Goal: Task Accomplishment & Management: Complete application form

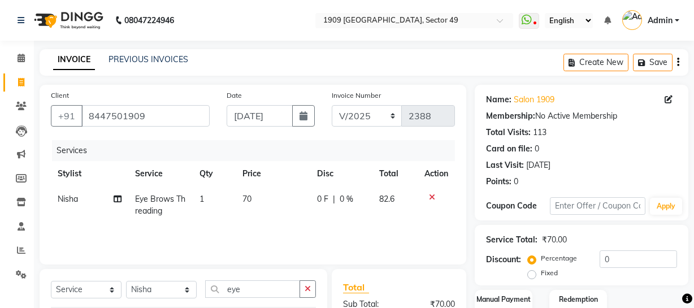
select select "service"
select select "57114"
click at [650, 60] on button "Save" at bounding box center [653, 63] width 40 height 18
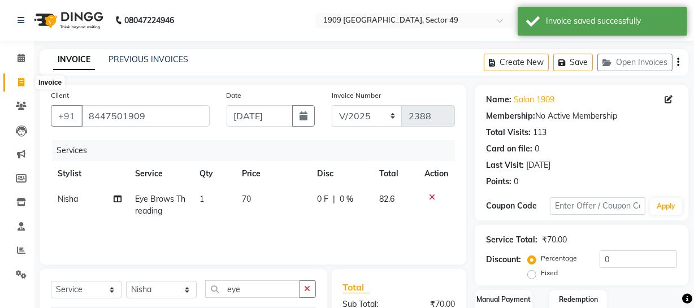
click at [20, 78] on icon at bounding box center [21, 82] width 6 height 8
select select "service"
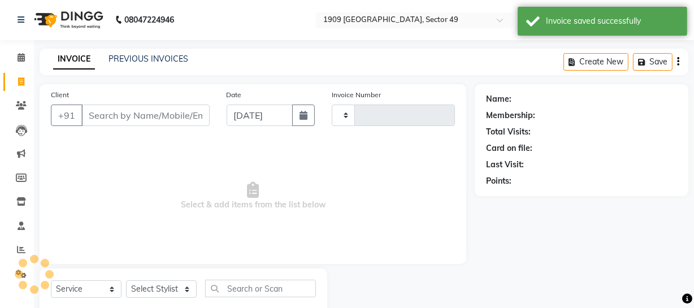
type input "2231"
select select "6923"
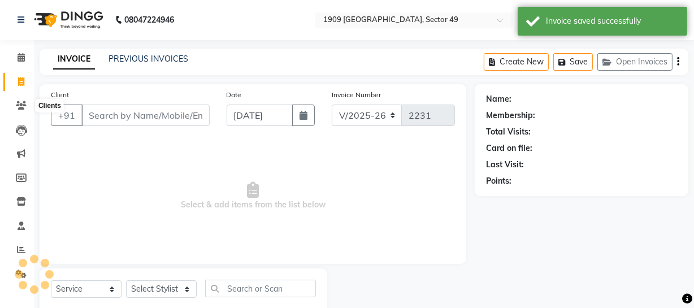
scroll to position [32, 0]
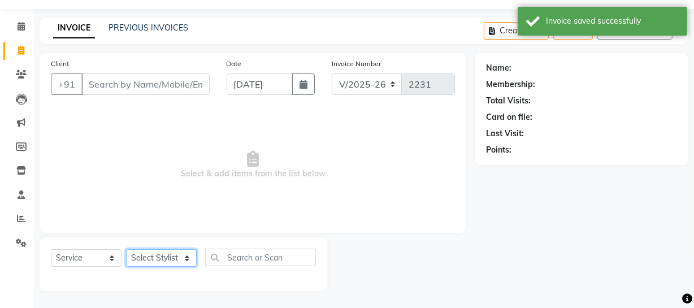
click at [153, 250] on select "Select Stylist" at bounding box center [161, 258] width 71 height 18
click at [155, 254] on select "Select Stylist" at bounding box center [161, 258] width 71 height 18
click at [155, 254] on select "Select Stylist [PERSON_NAME] [PERSON_NAME] House Sale Jyoti [PERSON_NAME] [PERS…" at bounding box center [161, 258] width 71 height 18
select select "57119"
click at [126, 249] on select "Select Stylist [PERSON_NAME] [PERSON_NAME] House Sale Jyoti [PERSON_NAME] [PERS…" at bounding box center [161, 258] width 71 height 18
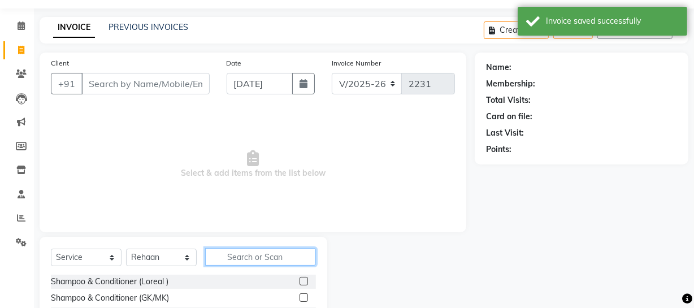
click at [240, 262] on input "text" at bounding box center [260, 257] width 111 height 18
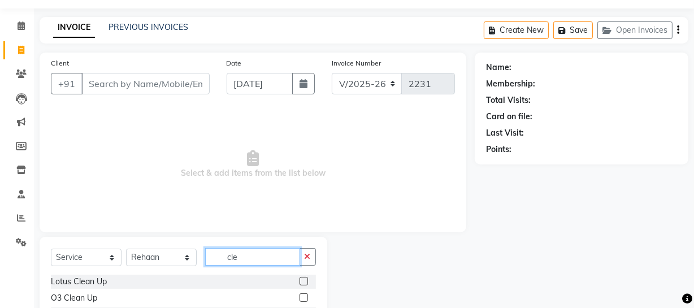
type input "cle"
click at [305, 296] on label at bounding box center [304, 297] width 8 height 8
click at [305, 296] on input "checkbox" at bounding box center [303, 298] width 7 height 7
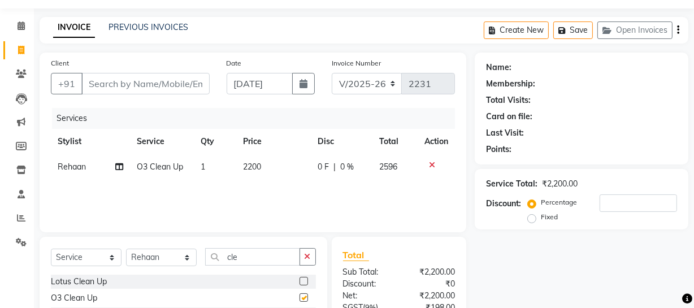
checkbox input "false"
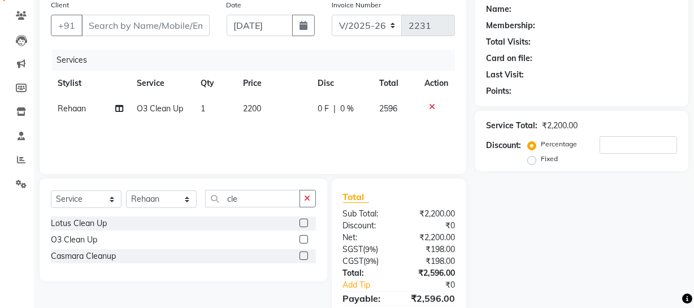
scroll to position [109, 0]
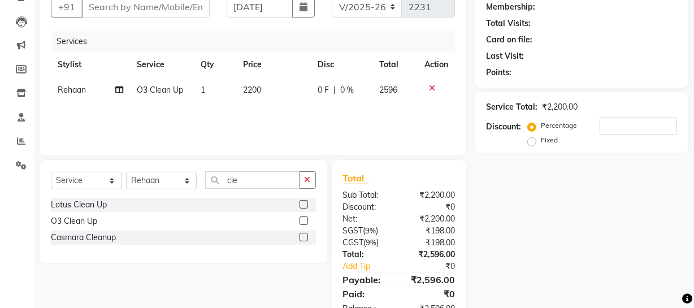
click at [305, 204] on label at bounding box center [304, 204] width 8 height 8
click at [305, 204] on input "checkbox" at bounding box center [303, 204] width 7 height 7
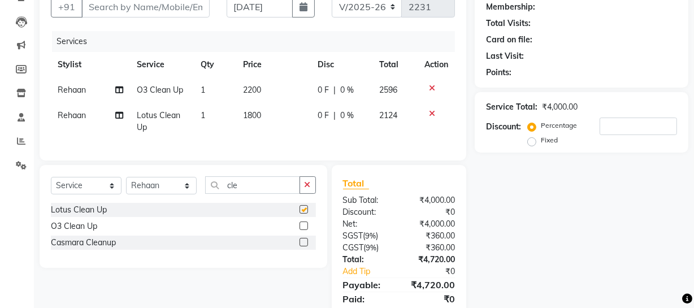
checkbox input "false"
click at [430, 87] on icon at bounding box center [432, 88] width 6 height 8
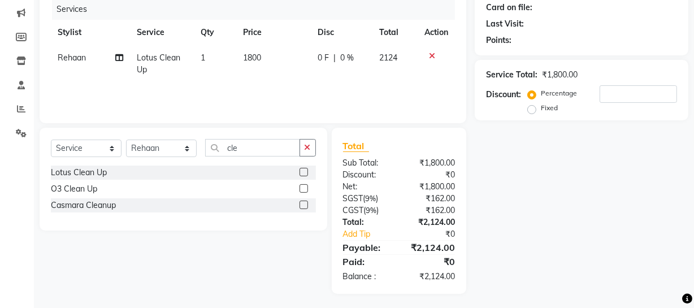
scroll to position [0, 0]
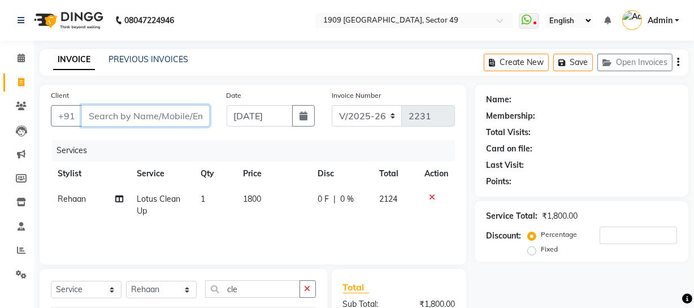
click at [105, 116] on input "Client" at bounding box center [145, 115] width 128 height 21
type input "9"
type input "0"
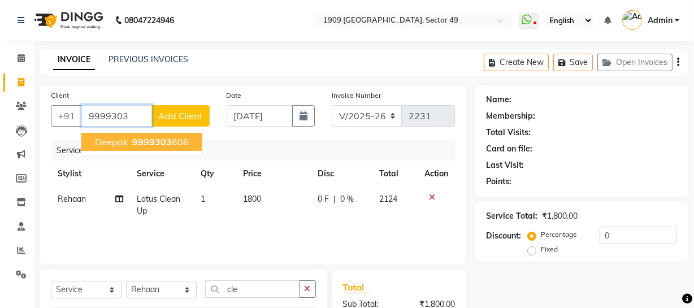
click at [117, 145] on span "Deepak" at bounding box center [111, 141] width 33 height 11
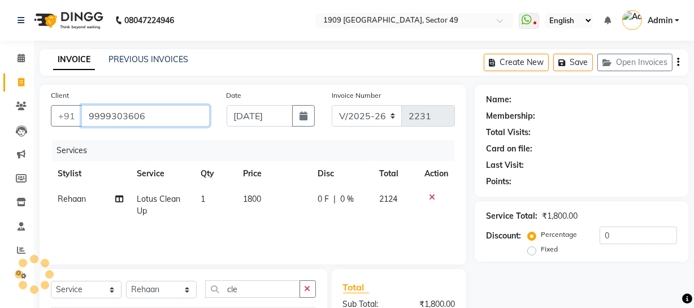
type input "9999303606"
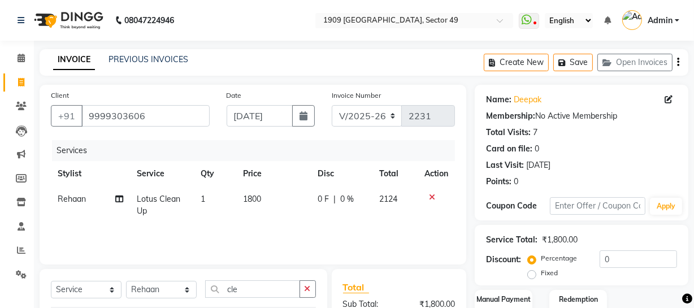
scroll to position [124, 0]
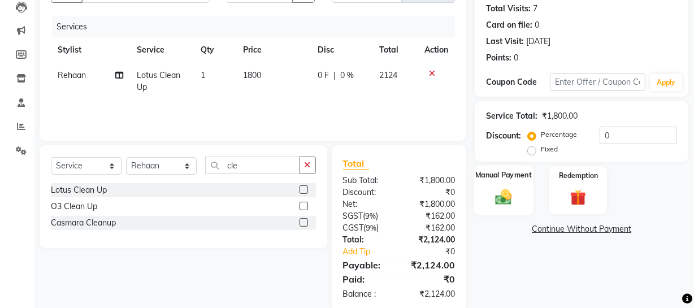
click at [508, 199] on img at bounding box center [503, 196] width 27 height 19
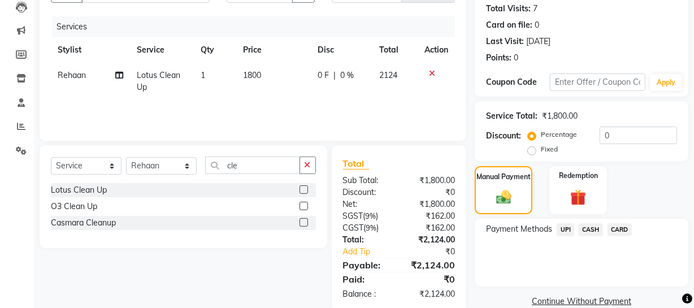
click at [570, 232] on span "UPI" at bounding box center [566, 229] width 18 height 13
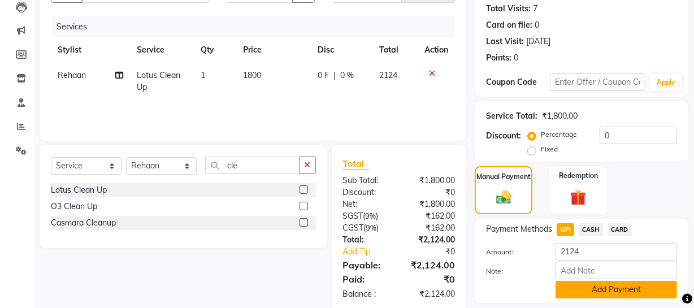
click at [620, 288] on button "Add Payment" at bounding box center [617, 290] width 122 height 18
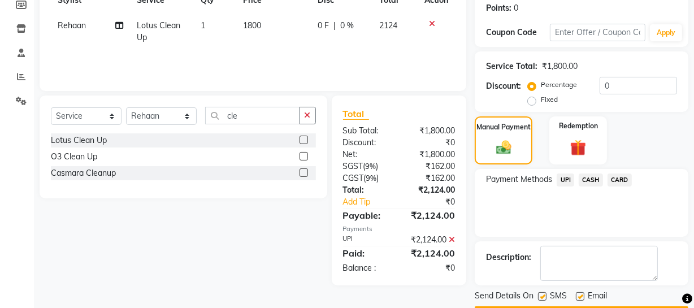
scroll to position [206, 0]
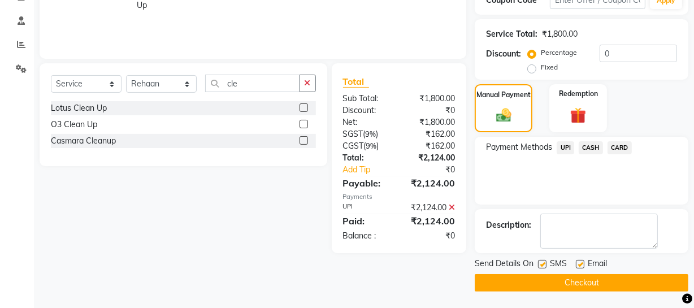
click at [532, 285] on button "Checkout" at bounding box center [582, 283] width 214 height 18
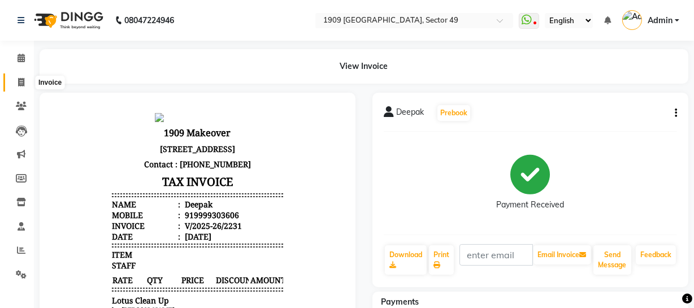
click at [27, 81] on span at bounding box center [21, 82] width 20 height 13
select select "6923"
select select "service"
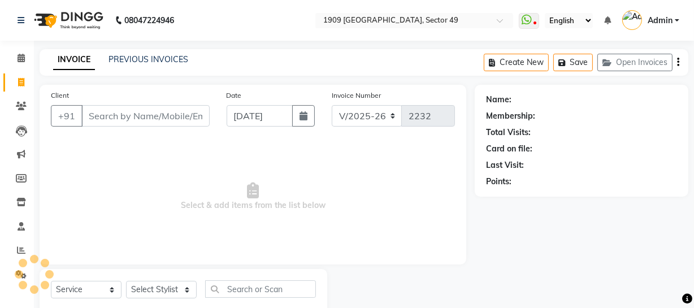
scroll to position [32, 0]
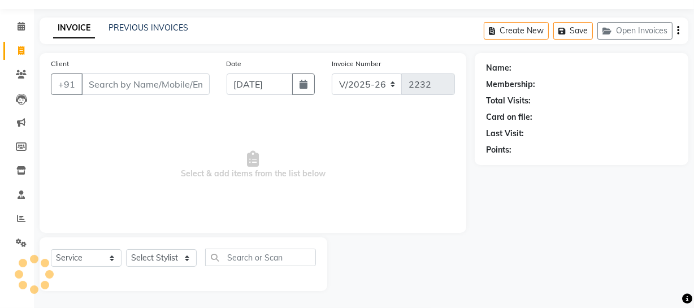
click at [678, 31] on icon "button" at bounding box center [678, 31] width 2 height 1
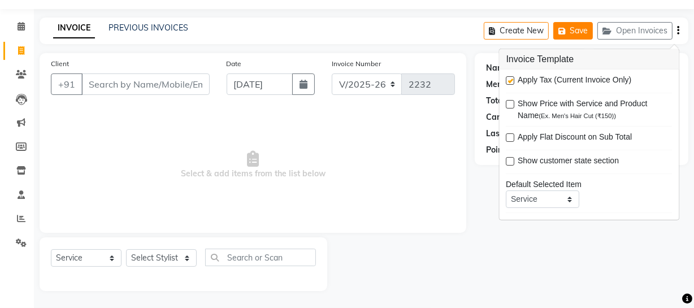
click at [582, 31] on button "Save" at bounding box center [573, 31] width 40 height 18
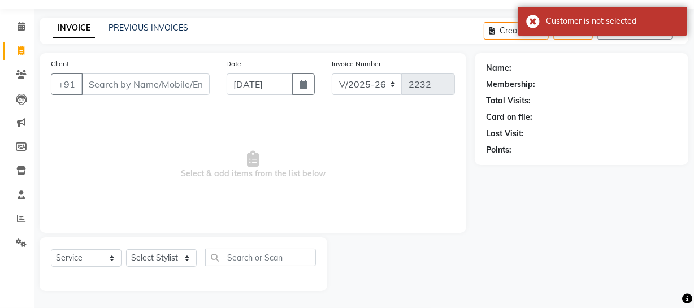
click at [595, 101] on div "Total Visits:" at bounding box center [581, 101] width 191 height 12
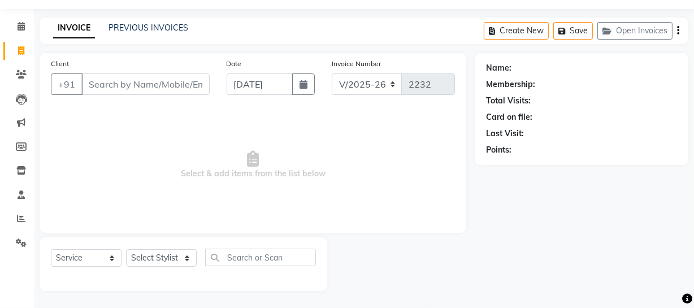
click at [677, 28] on button "button" at bounding box center [678, 31] width 2 height 27
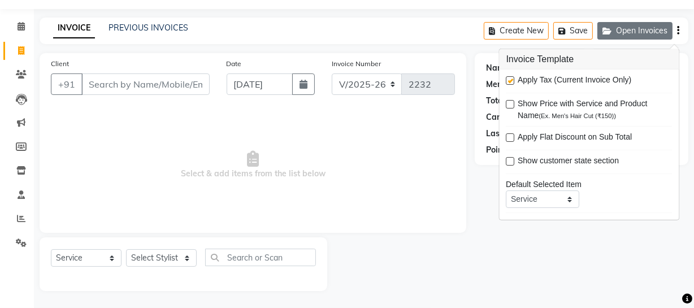
click at [643, 29] on button "Open Invoices" at bounding box center [635, 31] width 75 height 18
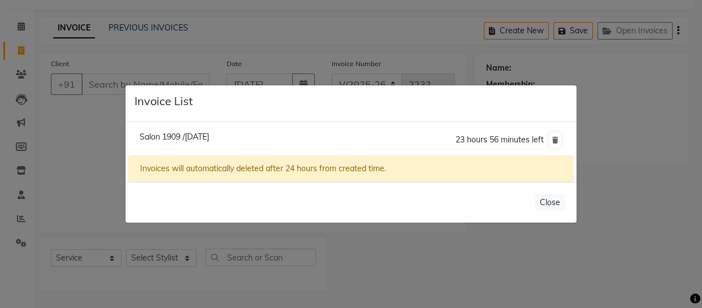
click at [209, 134] on span "Salon 1909 /[DATE]" at bounding box center [175, 137] width 70 height 10
type input "8447501909"
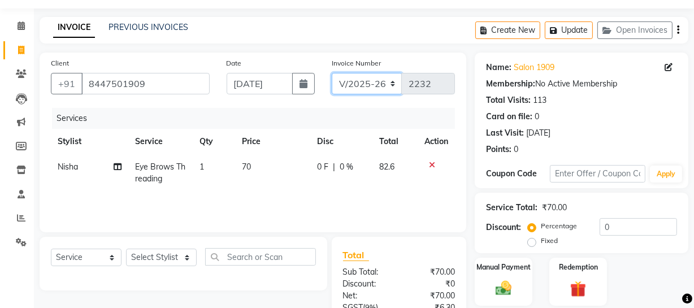
click at [363, 81] on select "V/2025 V/2025-26" at bounding box center [367, 83] width 71 height 21
select select "6924"
click at [332, 73] on select "V/2025 V/2025-26" at bounding box center [367, 83] width 71 height 21
type input "2388"
click at [680, 31] on div "Create New Update Open Invoices" at bounding box center [581, 30] width 213 height 27
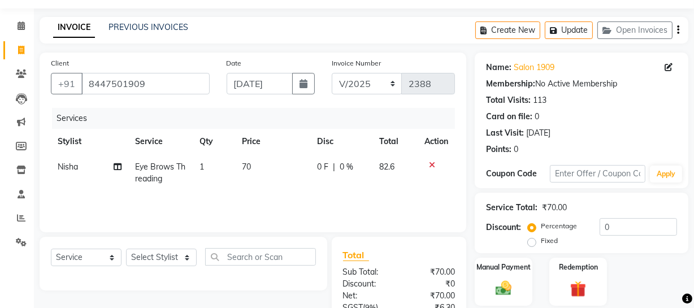
click at [676, 28] on div "Create New Update Open Invoices" at bounding box center [581, 30] width 213 height 27
click at [678, 30] on icon "button" at bounding box center [678, 30] width 2 height 1
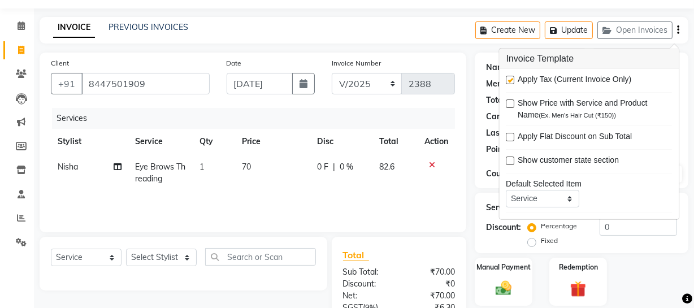
click at [509, 80] on label at bounding box center [511, 80] width 8 height 8
click at [509, 80] on input "checkbox" at bounding box center [510, 80] width 7 height 7
checkbox input "false"
click at [286, 192] on td "70" at bounding box center [273, 172] width 75 height 37
select select "57114"
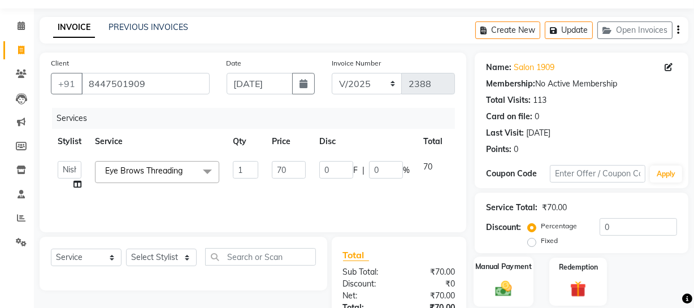
click at [507, 288] on img at bounding box center [503, 288] width 27 height 19
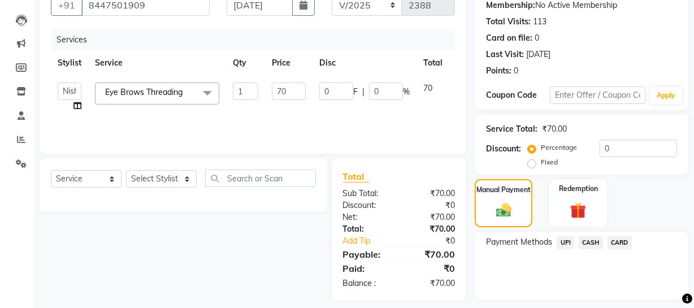
scroll to position [142, 0]
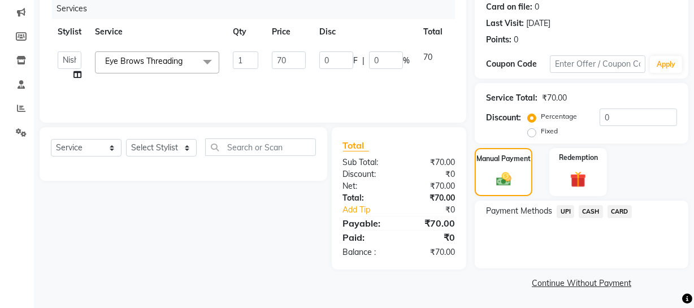
click at [585, 211] on span "CASH" at bounding box center [591, 211] width 24 height 13
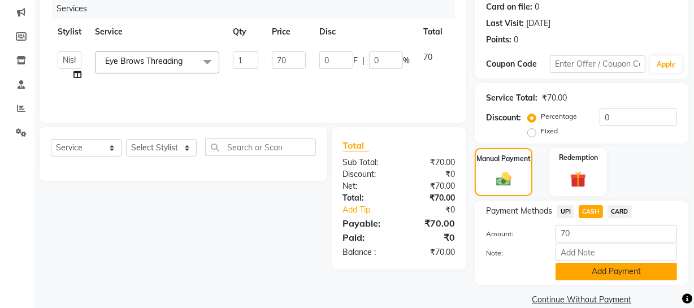
click at [596, 270] on button "Add Payment" at bounding box center [617, 272] width 122 height 18
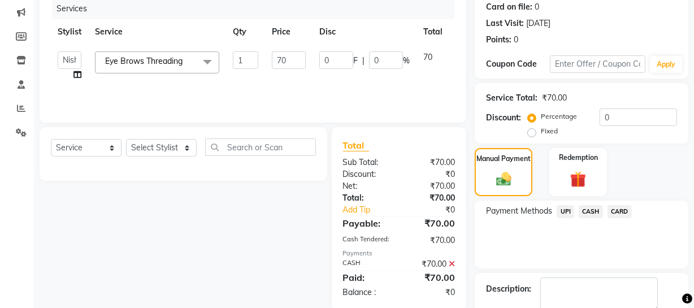
scroll to position [206, 0]
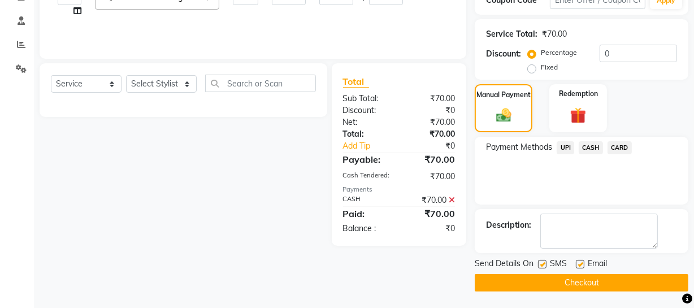
click at [555, 261] on span "SMS" at bounding box center [558, 265] width 17 height 14
click at [547, 262] on label at bounding box center [542, 264] width 8 height 8
click at [546, 262] on input "checkbox" at bounding box center [541, 264] width 7 height 7
checkbox input "false"
drag, startPoint x: 581, startPoint y: 263, endPoint x: 579, endPoint y: 276, distance: 13.1
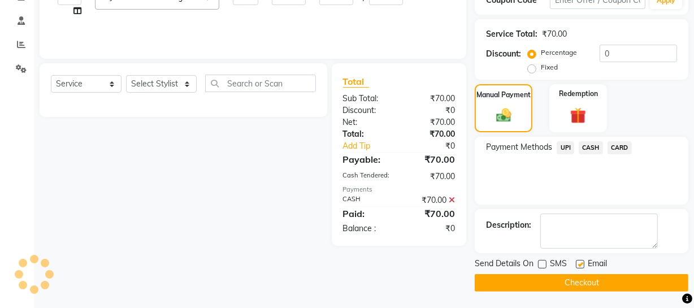
click at [581, 266] on label at bounding box center [580, 264] width 8 height 8
click at [581, 266] on input "checkbox" at bounding box center [579, 264] width 7 height 7
checkbox input "false"
click at [579, 280] on button "Checkout" at bounding box center [582, 283] width 214 height 18
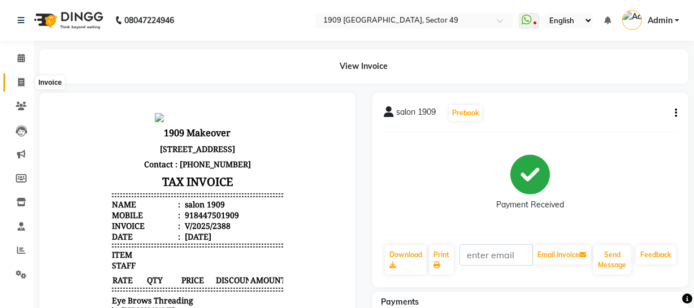
click at [16, 83] on span at bounding box center [21, 82] width 20 height 13
select select "service"
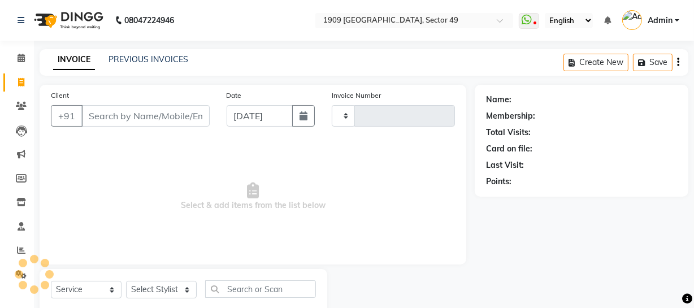
scroll to position [32, 0]
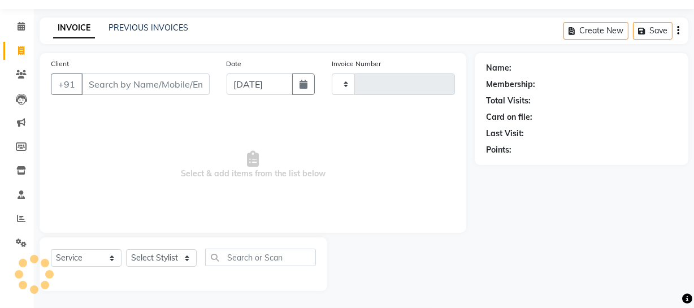
type input "2232"
select select "6923"
